Goal: Information Seeking & Learning: Learn about a topic

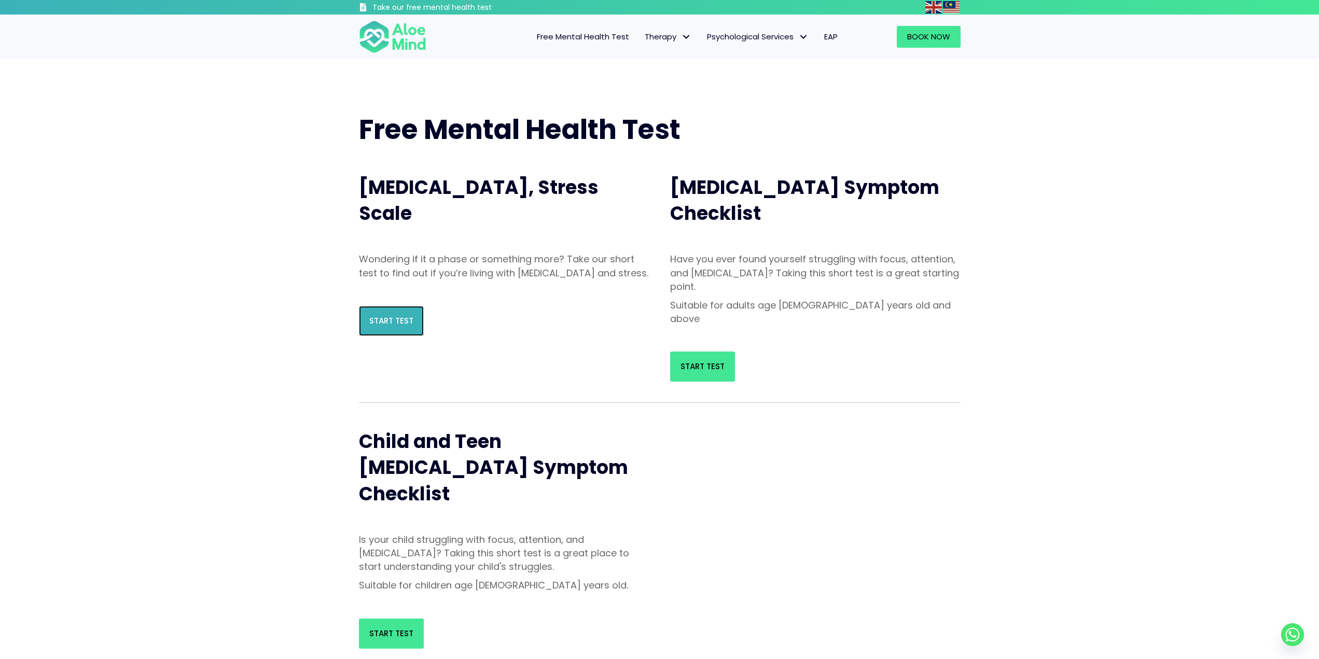
click at [403, 336] on link "Start Test" at bounding box center [391, 321] width 65 height 30
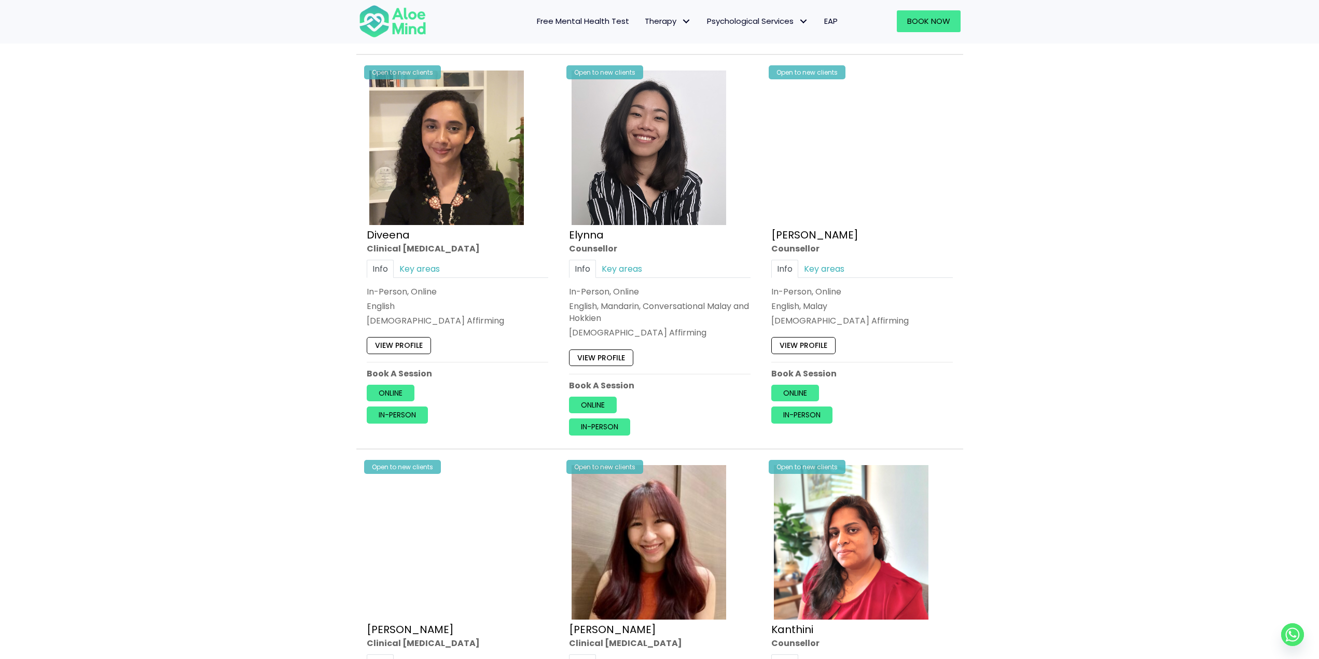
scroll to position [985, 0]
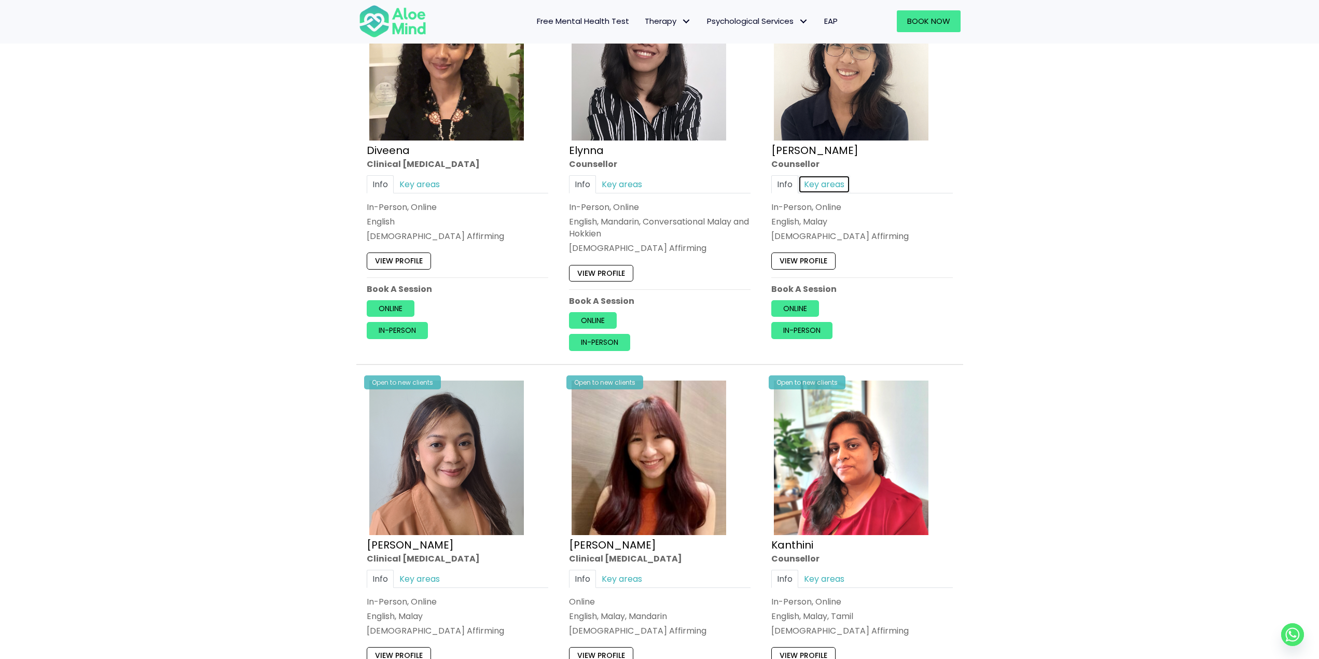
click at [824, 188] on link "Key areas" at bounding box center [824, 184] width 52 height 18
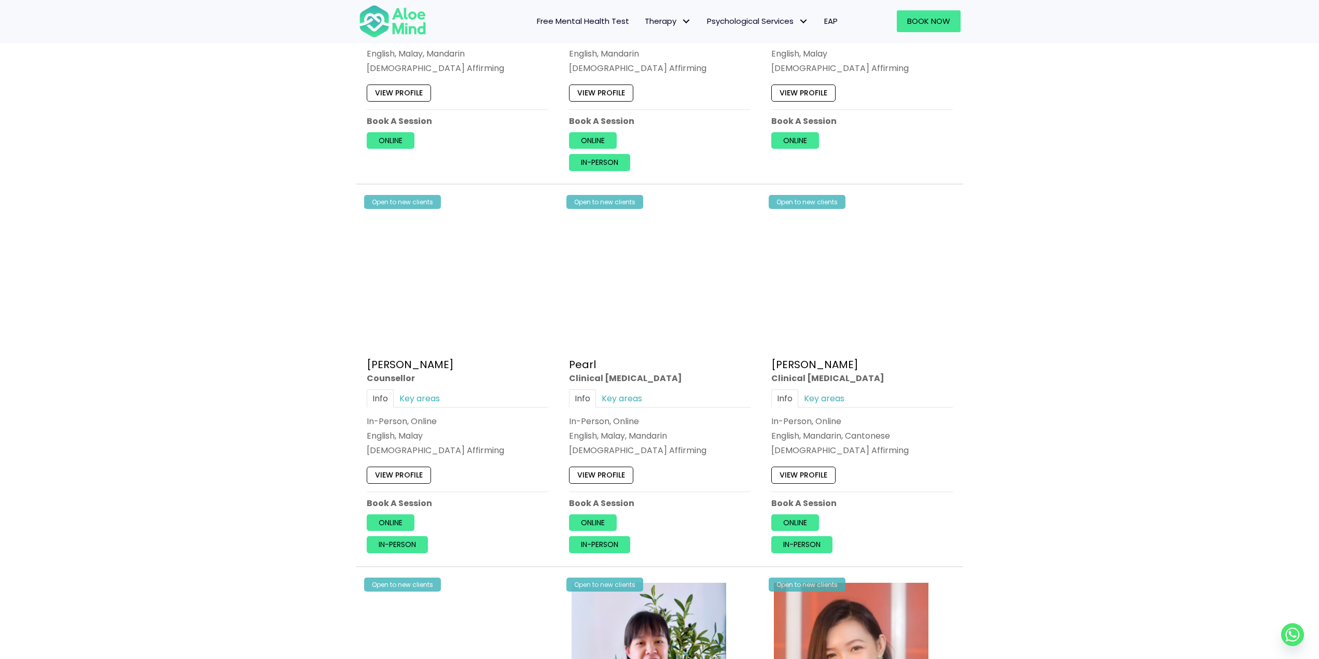
scroll to position [1970, 0]
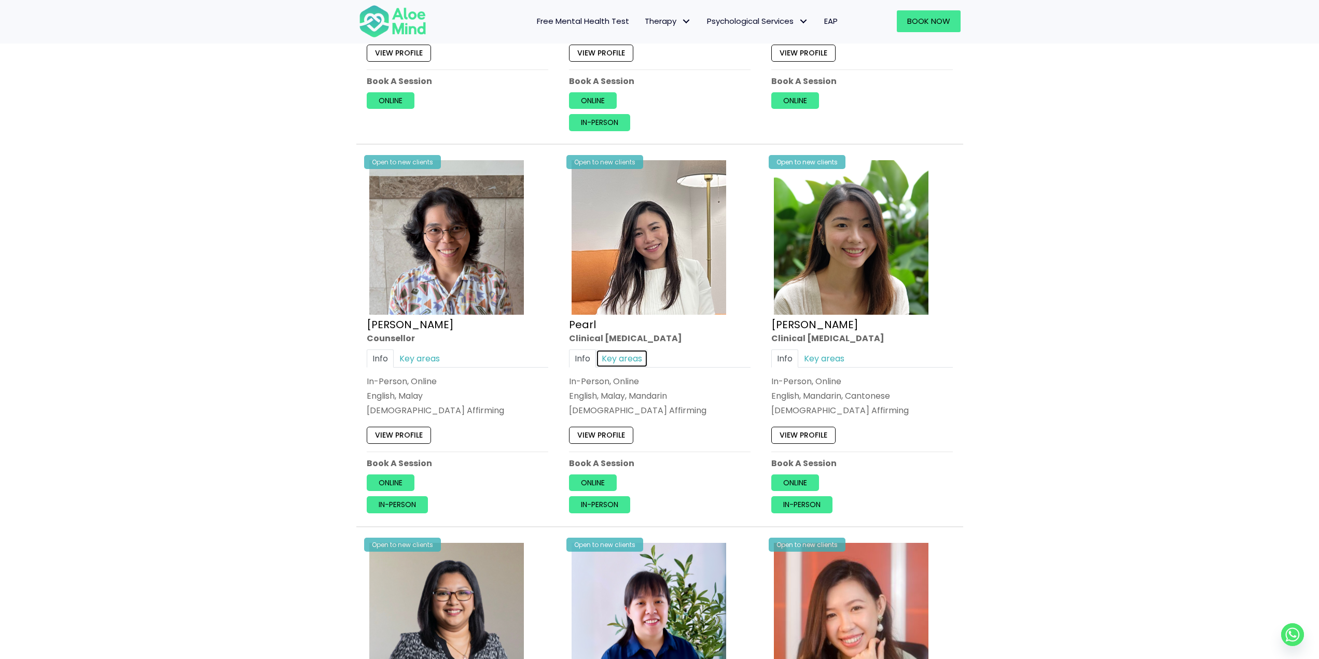
click at [631, 355] on link "Key areas" at bounding box center [622, 358] width 52 height 18
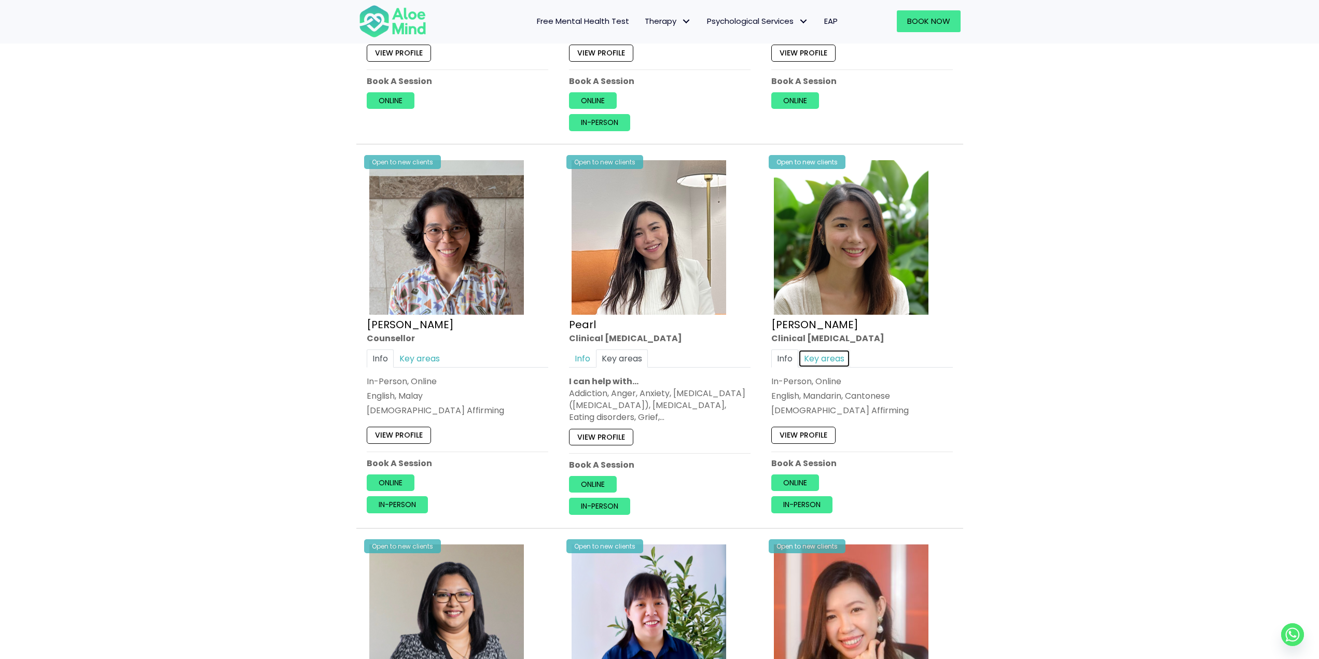
click at [847, 359] on link "Key areas" at bounding box center [824, 358] width 52 height 18
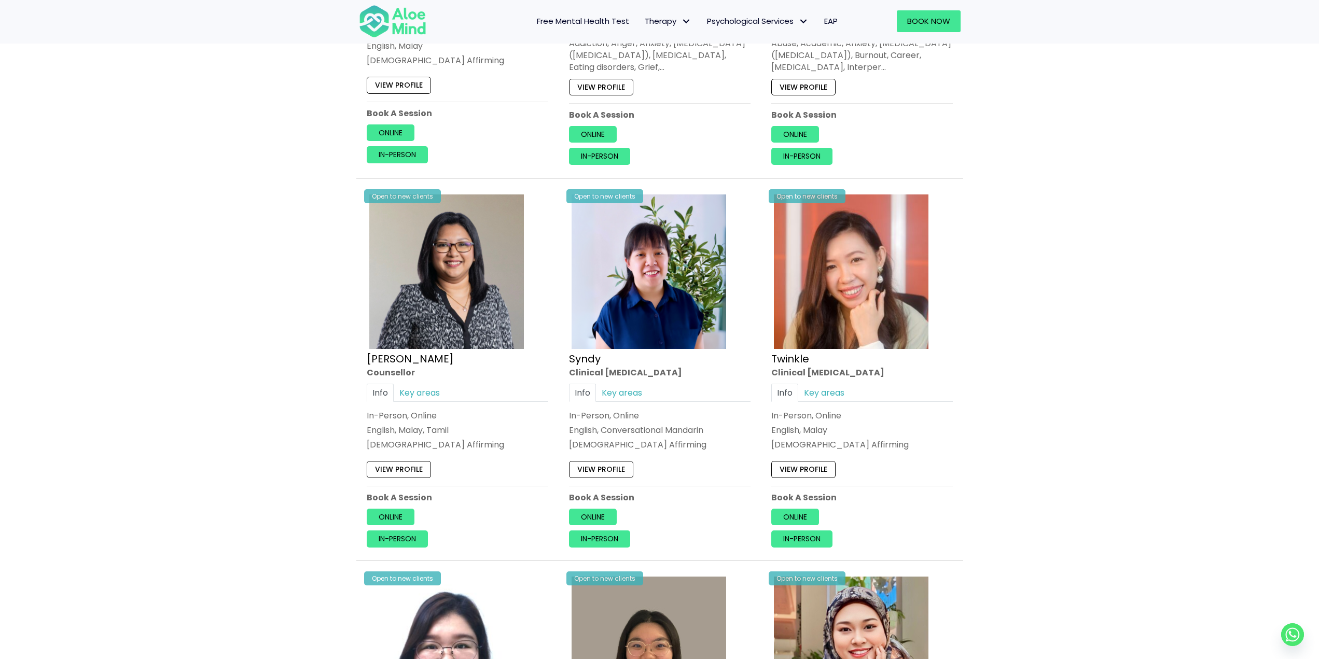
scroll to position [2333, 0]
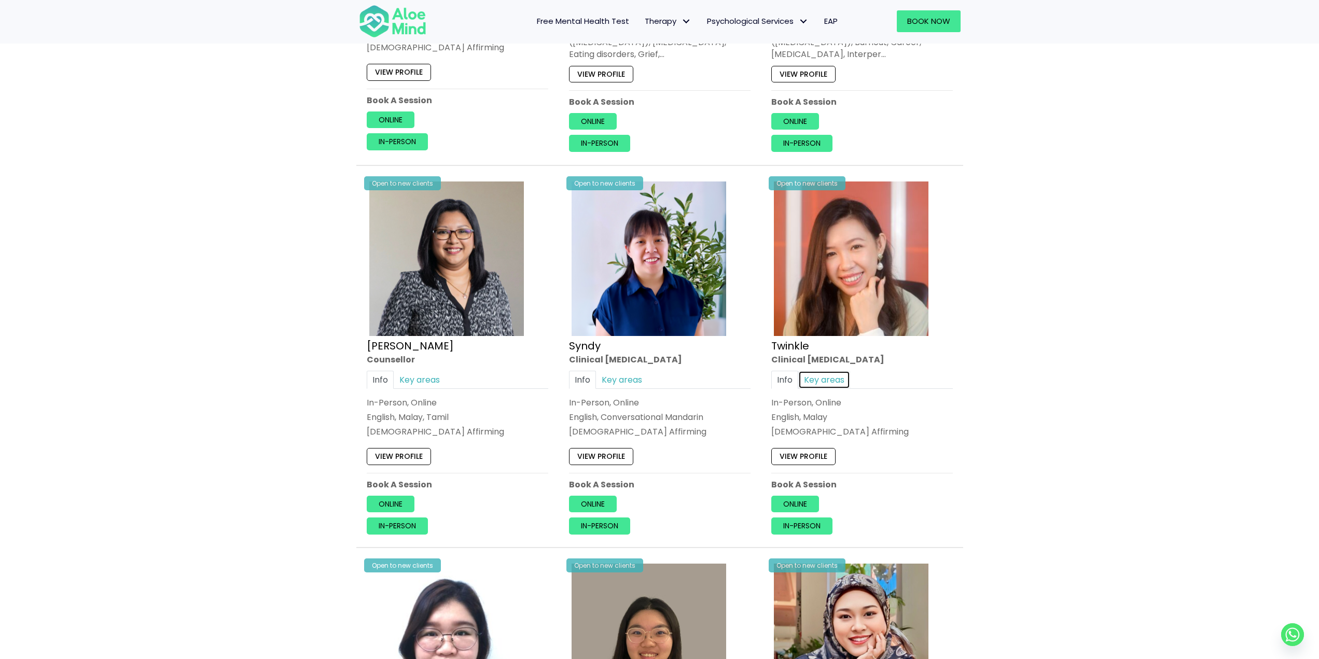
click at [832, 375] on link "Key areas" at bounding box center [824, 379] width 52 height 18
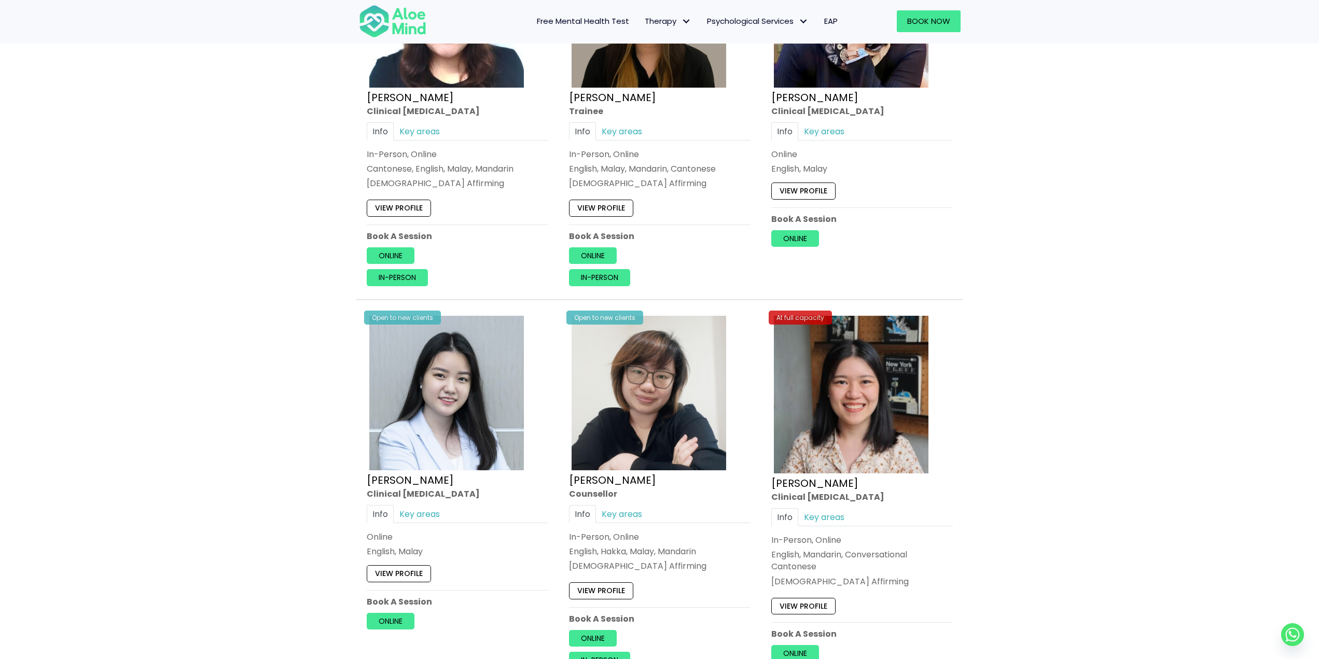
scroll to position [3007, 0]
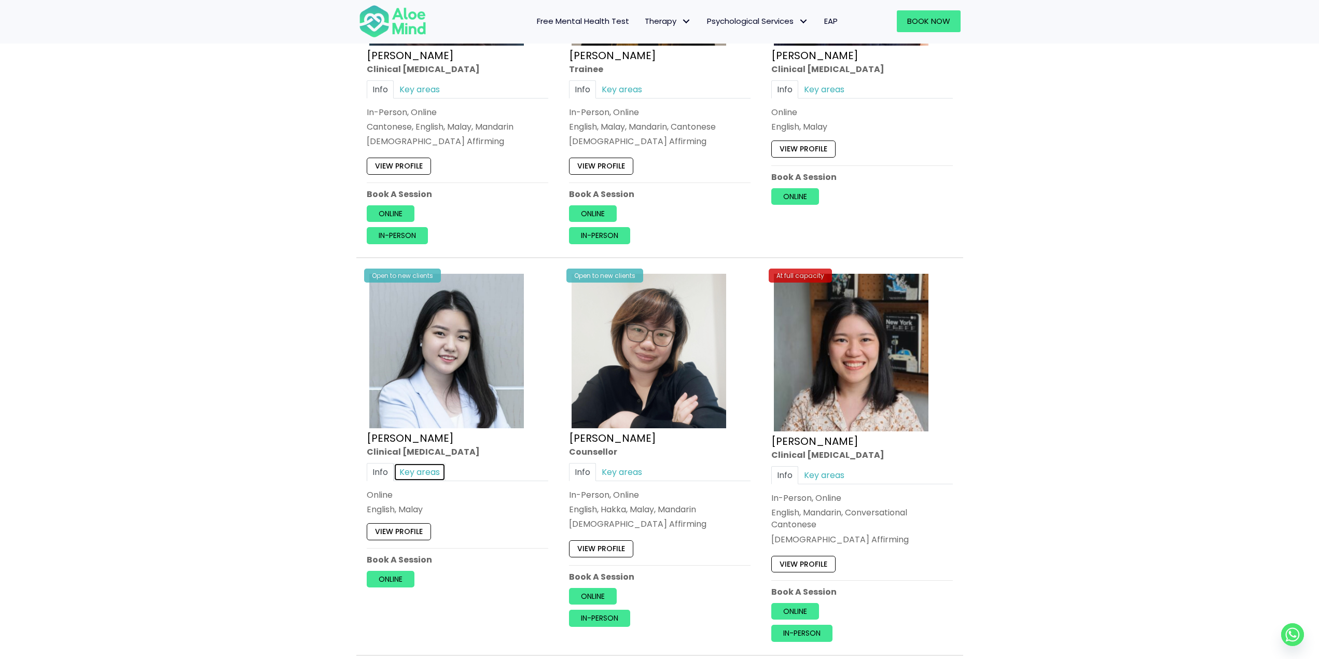
click at [415, 471] on link "Key areas" at bounding box center [420, 472] width 52 height 18
click at [620, 469] on link "Key areas" at bounding box center [622, 472] width 52 height 18
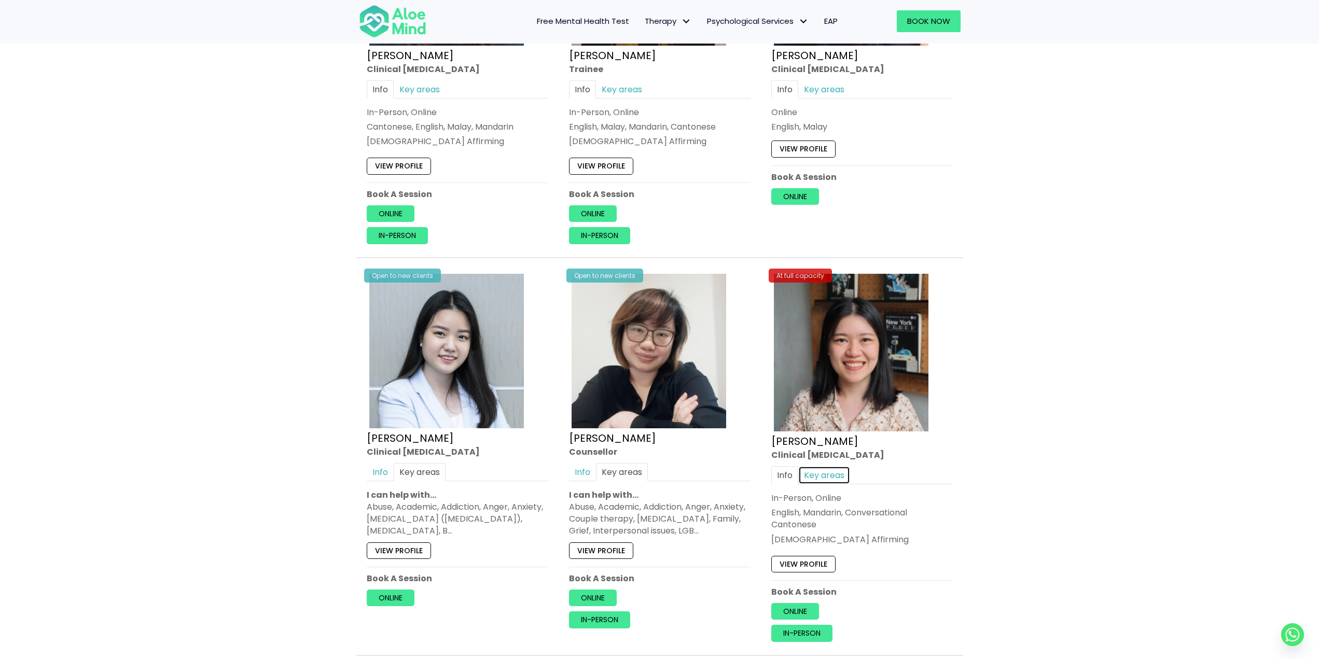
click at [834, 477] on link "Key areas" at bounding box center [824, 475] width 52 height 18
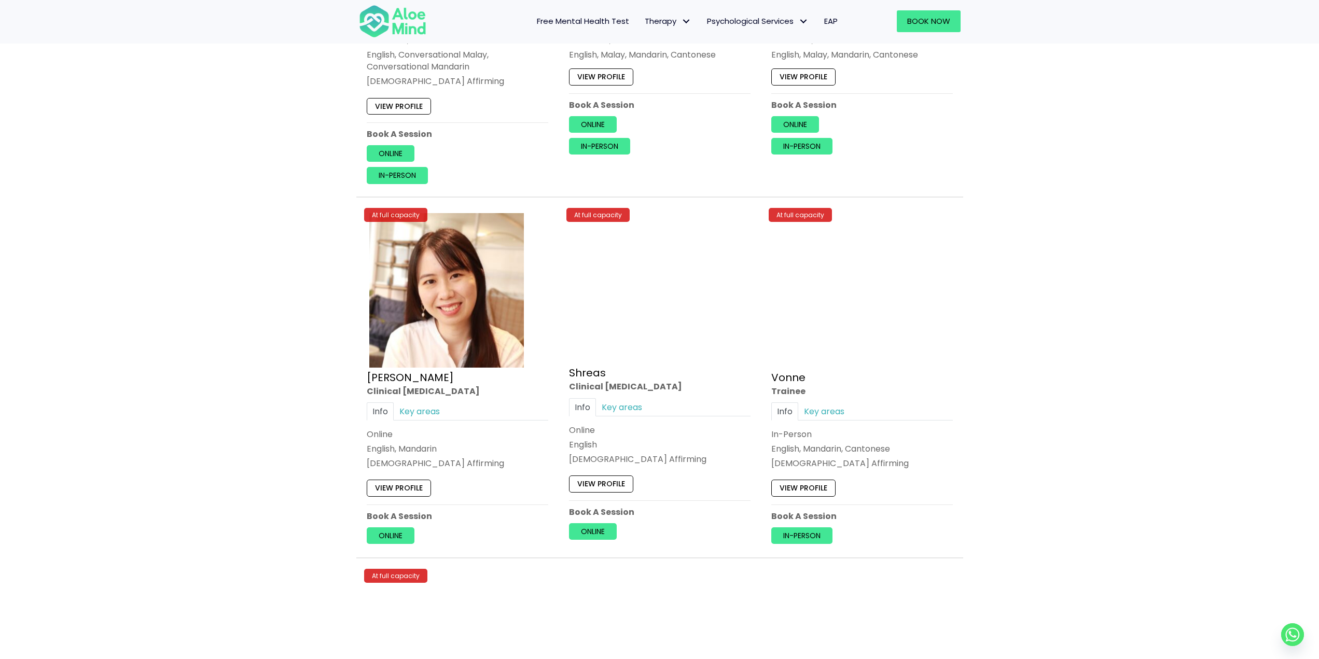
scroll to position [3889, 0]
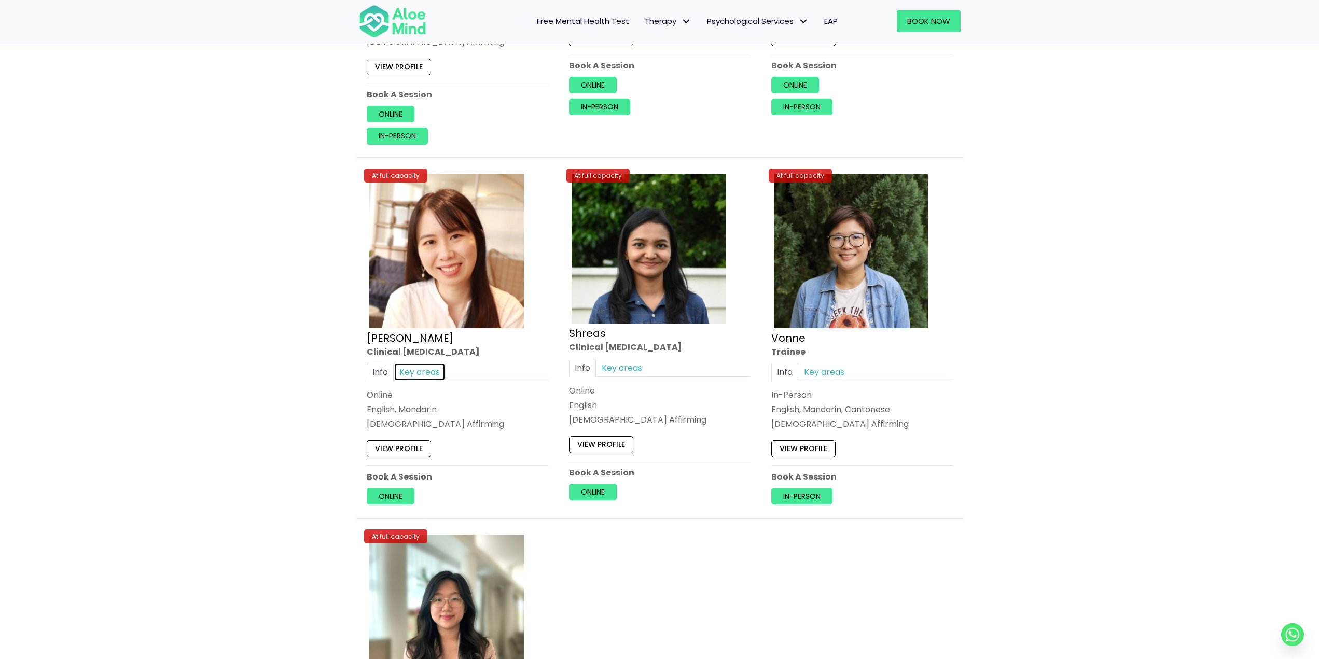
click at [406, 368] on link "Key areas" at bounding box center [420, 372] width 52 height 18
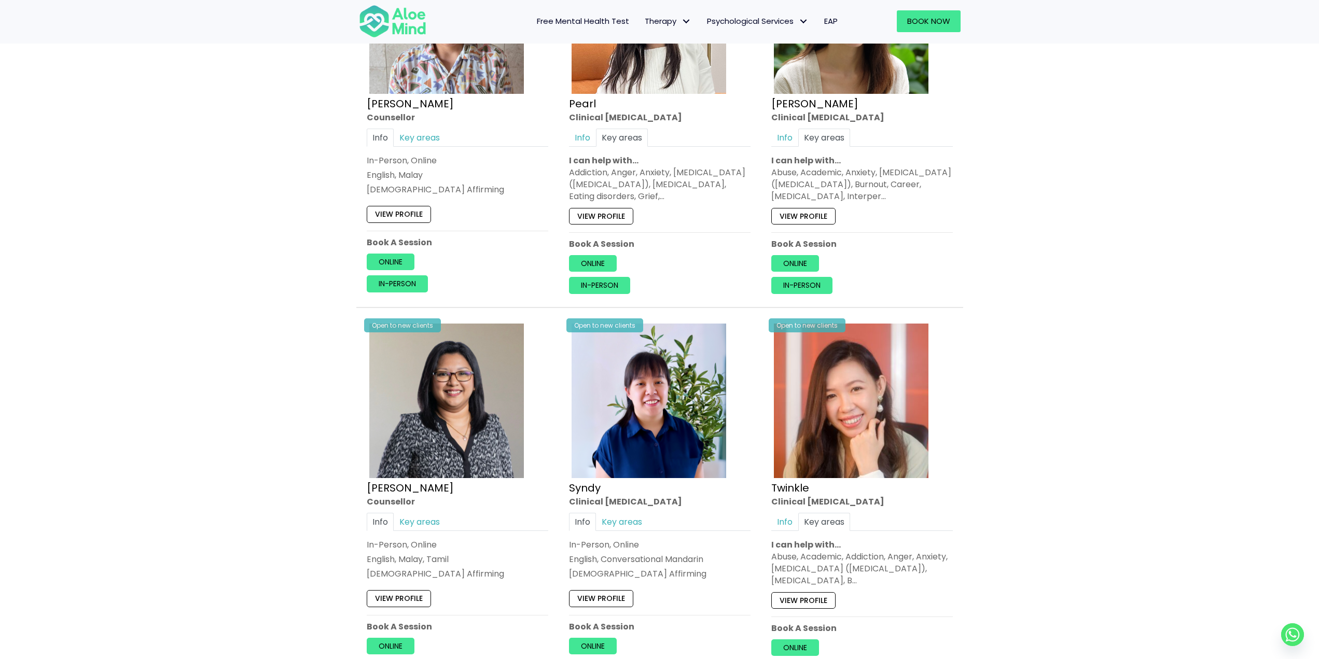
scroll to position [2126, 0]
